Goal: Task Accomplishment & Management: Use online tool/utility

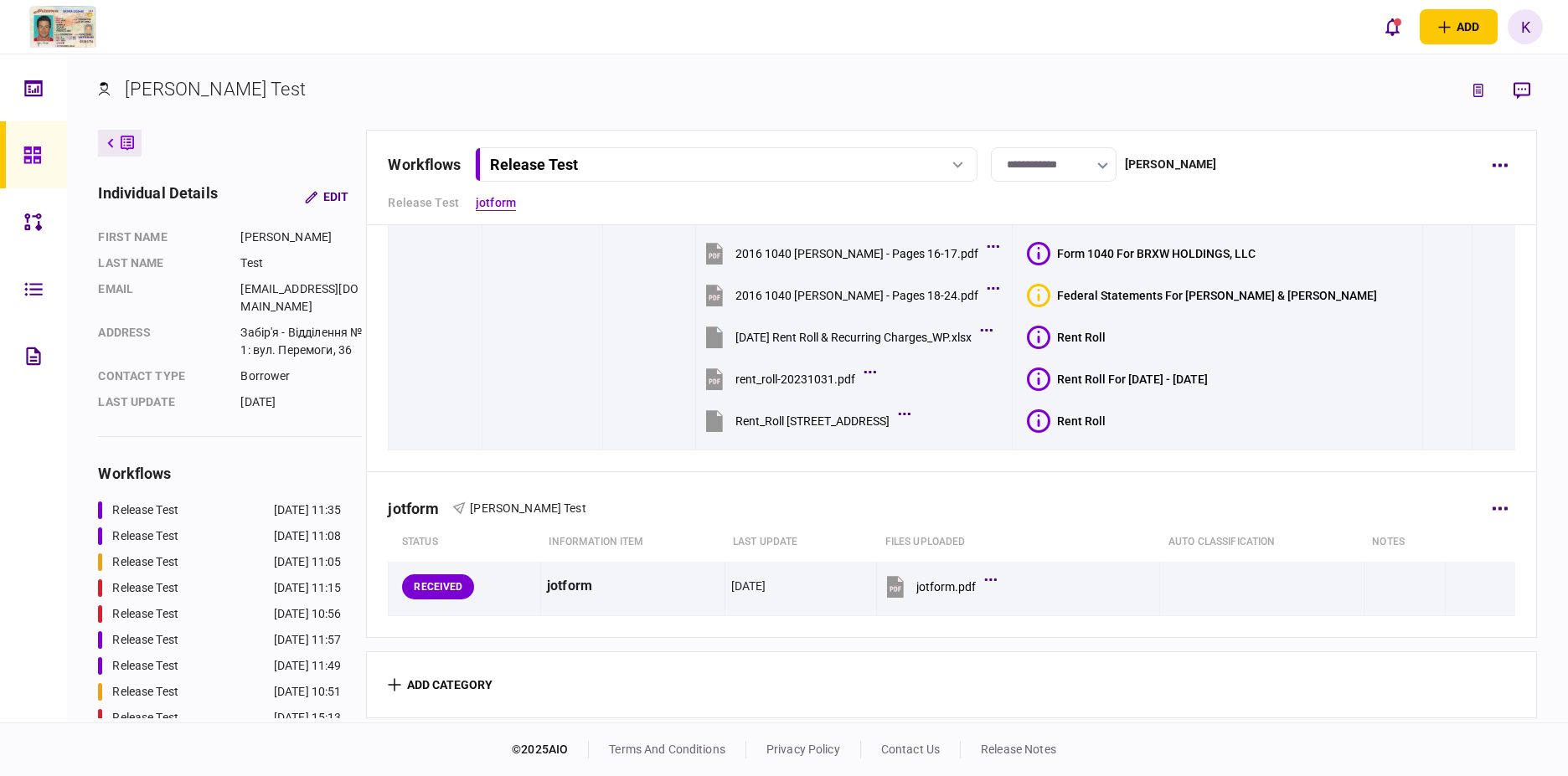
scroll to position [619, 0]
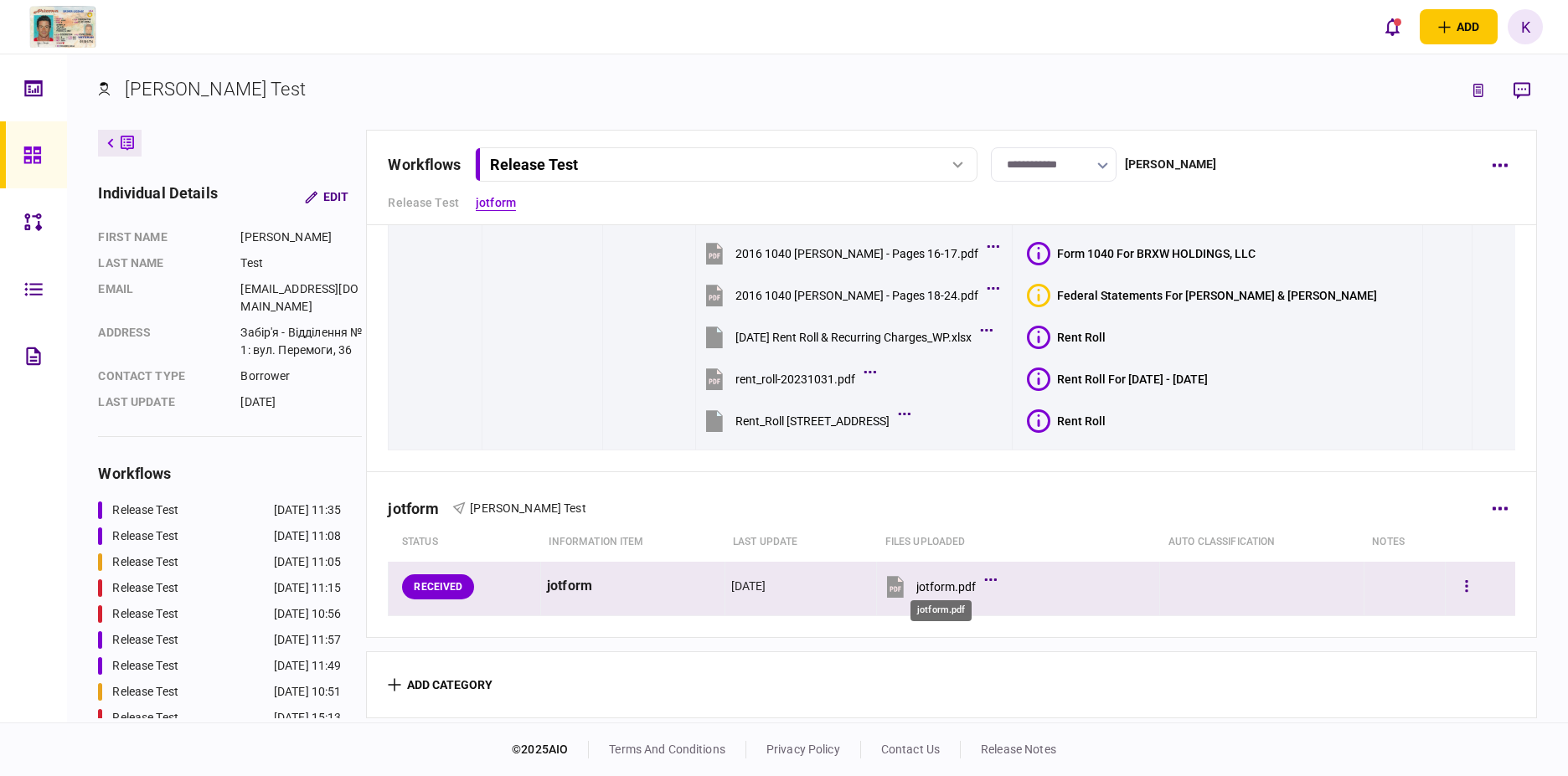
click at [940, 582] on div "jotform.pdf" at bounding box center [946, 587] width 60 height 13
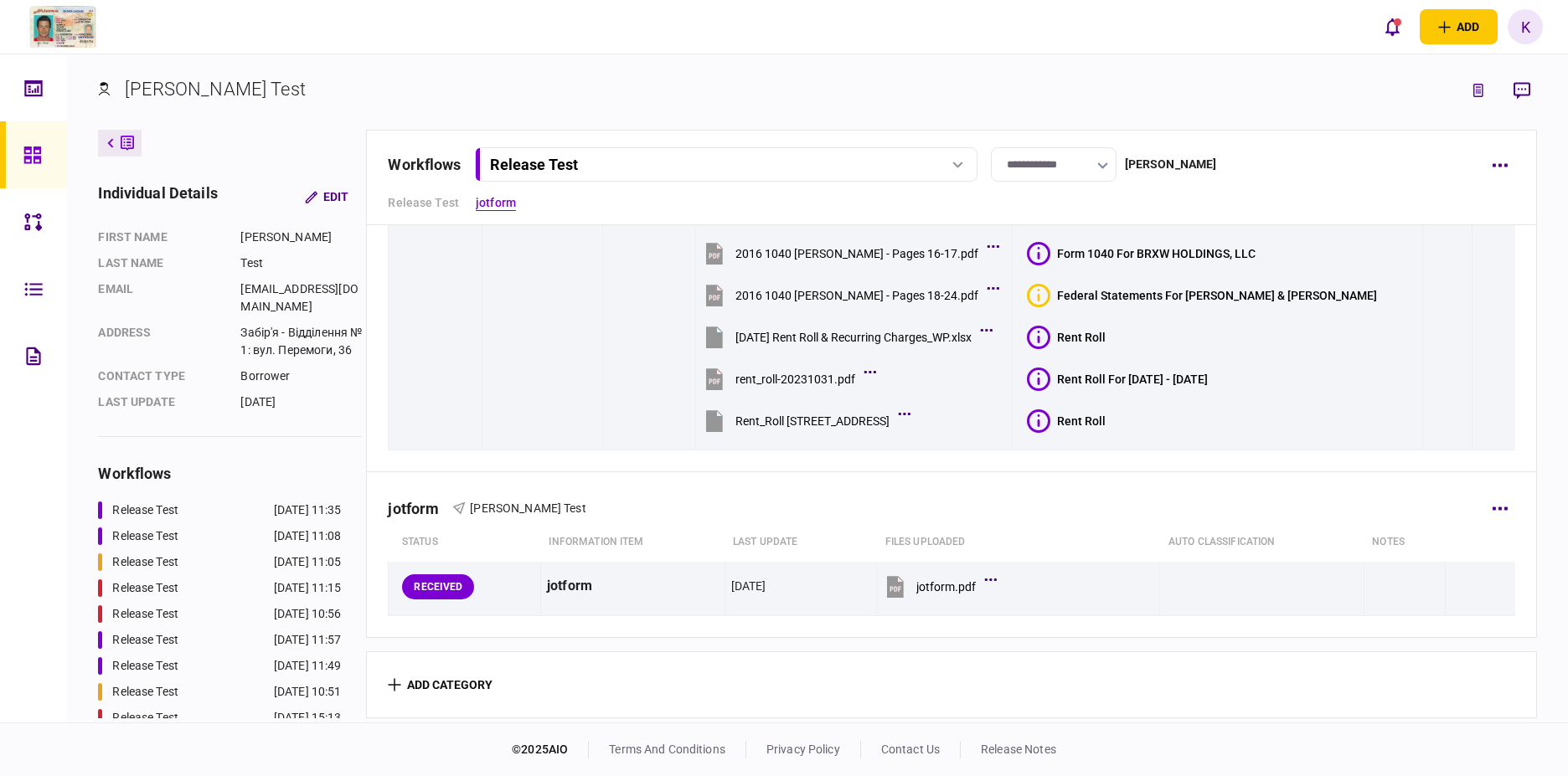
click at [985, 628] on div "jotform [PERSON_NAME] Test status Information item last update Files uploaded a…" at bounding box center [951, 554] width 1168 height 165
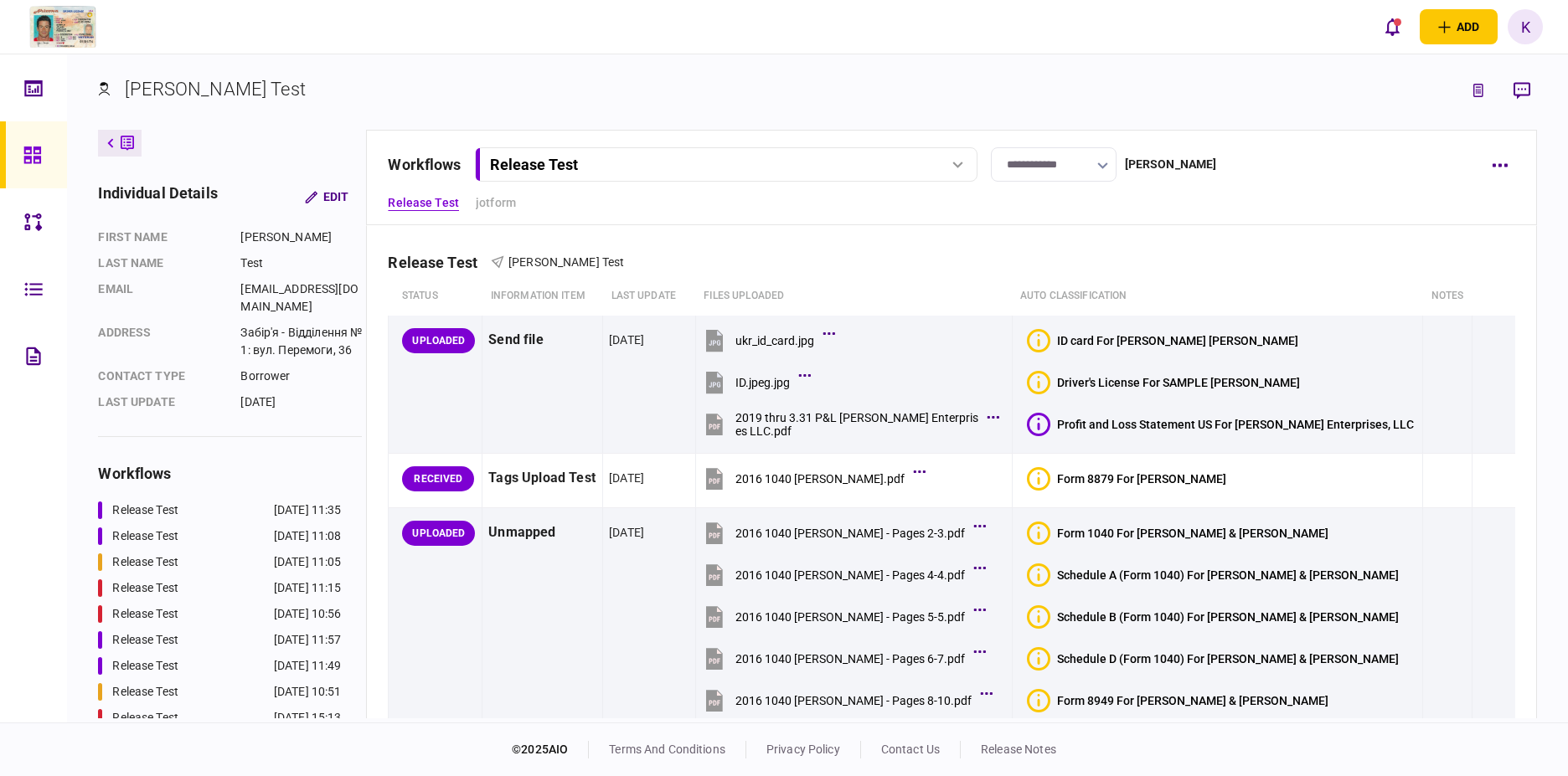
click at [806, 160] on div "Release Test" at bounding box center [707, 165] width 433 height 17
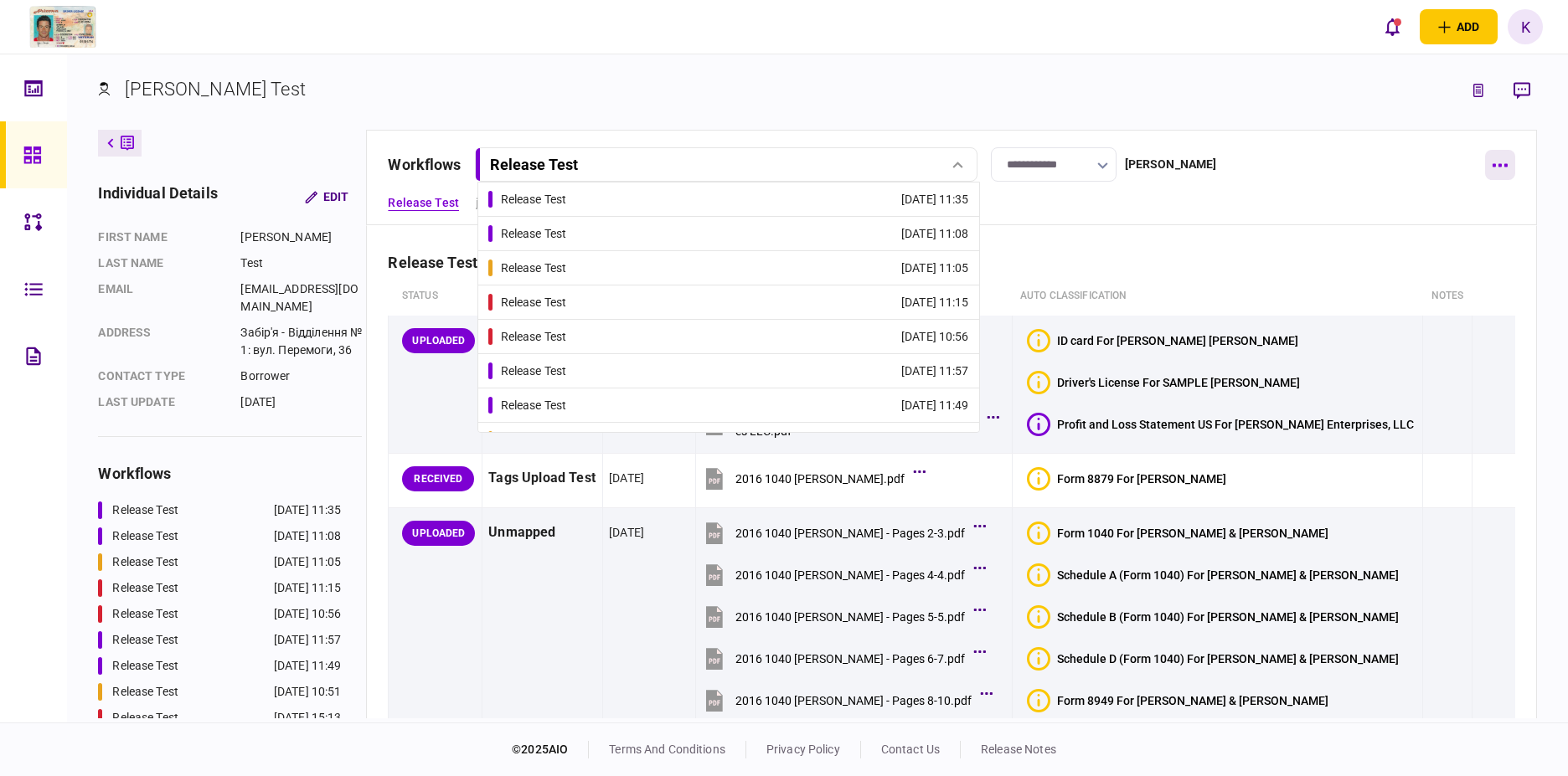
click at [1505, 166] on icon "button" at bounding box center [1500, 165] width 15 height 3
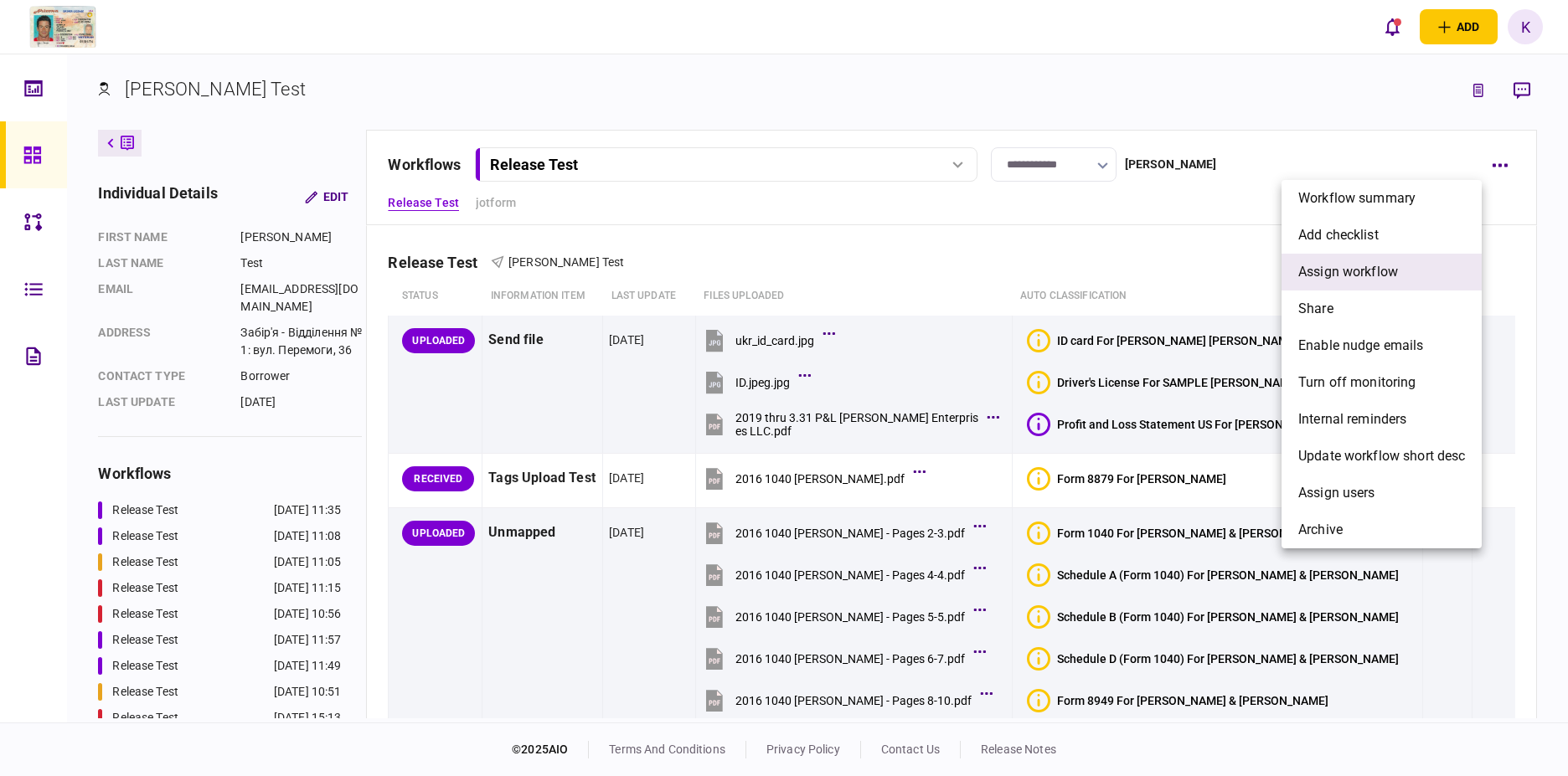
click at [1397, 264] on span "assign workflow" at bounding box center [1347, 272] width 99 height 20
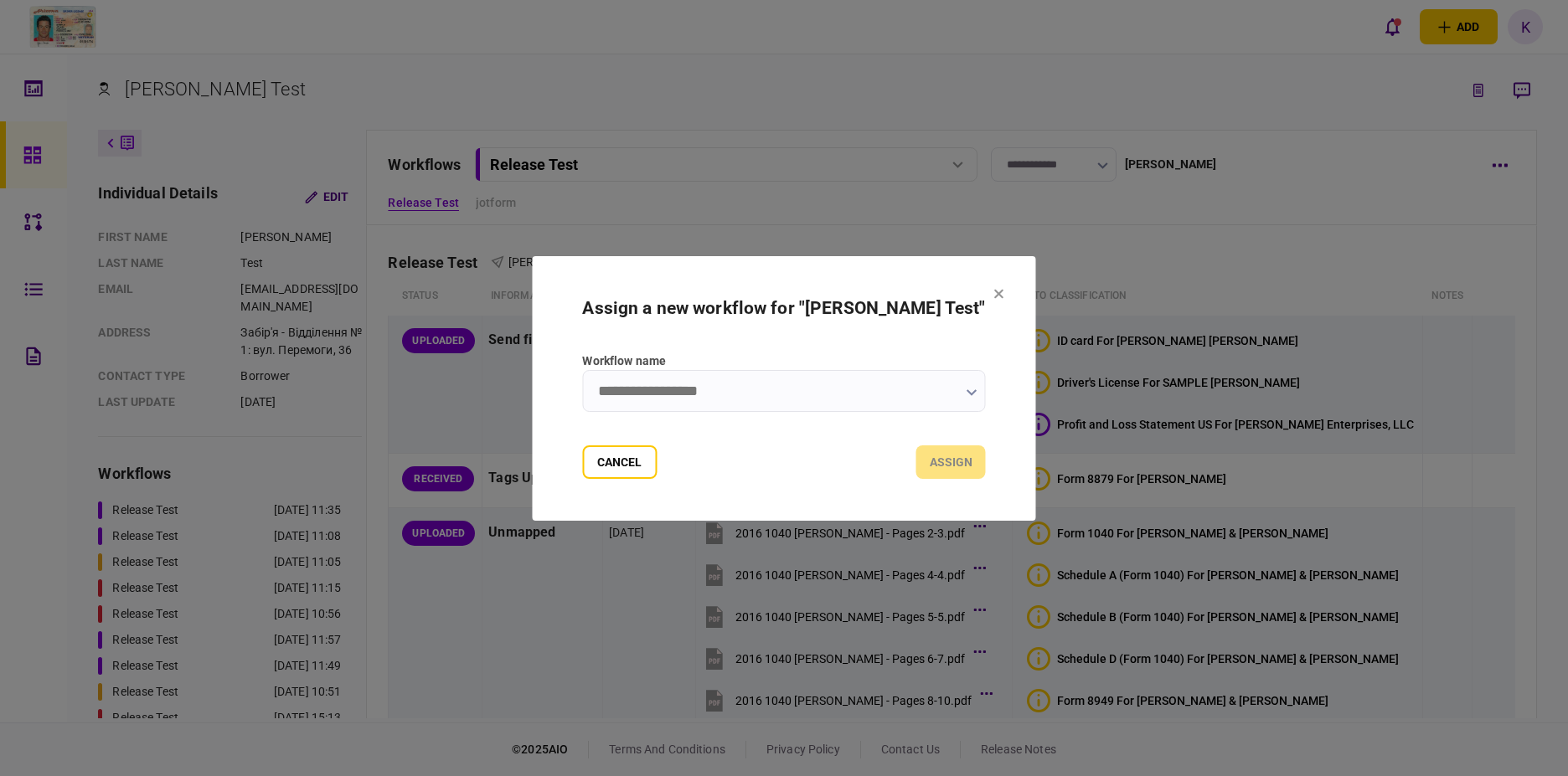
click at [812, 377] on input "Workflow name" at bounding box center [783, 390] width 403 height 41
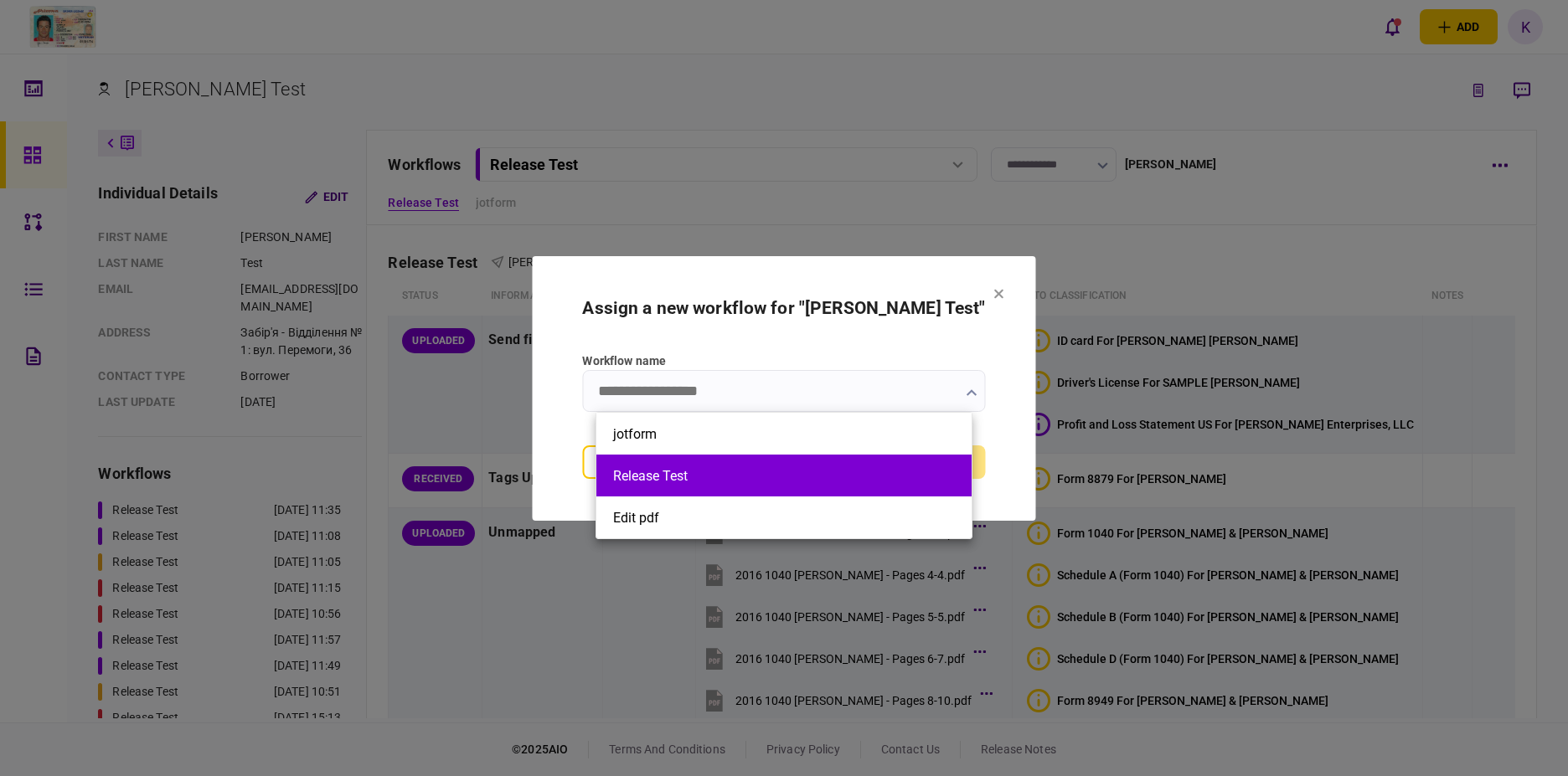
click at [767, 456] on li "Release Test" at bounding box center [784, 475] width 376 height 41
type input "**********"
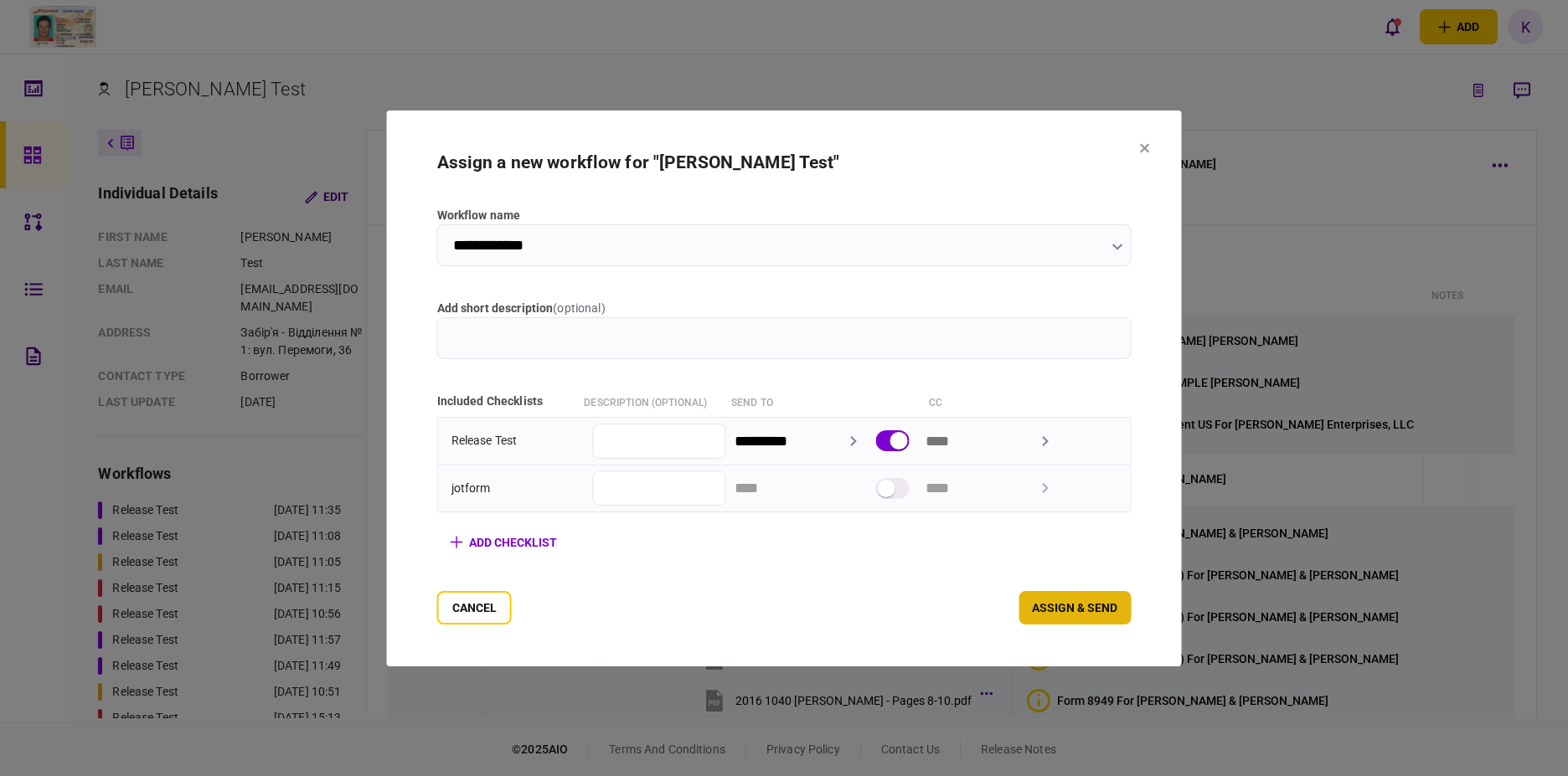
click at [1131, 610] on button "assign & send" at bounding box center [1074, 608] width 113 height 34
